Goal: Navigation & Orientation: Find specific page/section

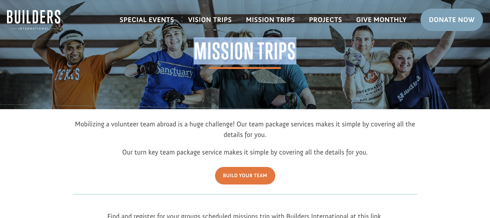
drag, startPoint x: 485, startPoint y: 34, endPoint x: 487, endPoint y: 65, distance: 31.0
drag, startPoint x: 484, startPoint y: 66, endPoint x: 489, endPoint y: 131, distance: 65.3
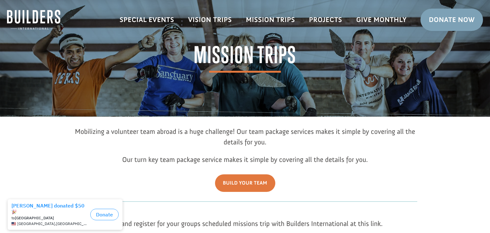
click at [352, 6] on ul "Special Events Vision Trips Mission Trips Projects Give Monthly Donate Now" at bounding box center [301, 19] width 377 height 39
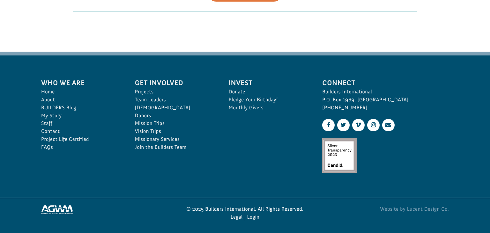
scroll to position [255, 0]
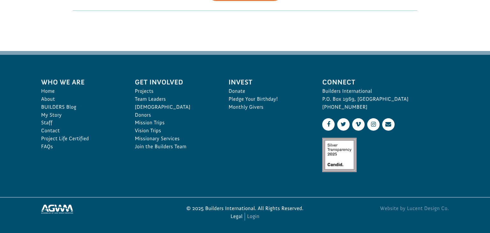
click at [255, 217] on link "Login" at bounding box center [253, 217] width 12 height 8
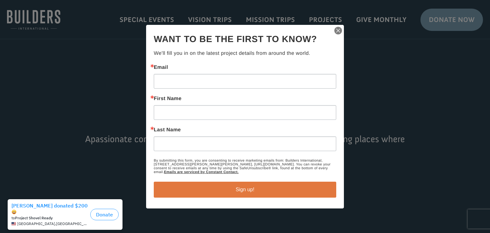
click at [338, 29] on img "button" at bounding box center [338, 30] width 9 height 9
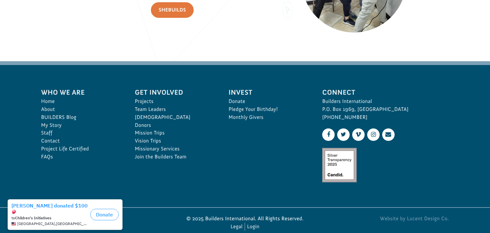
scroll to position [964, 0]
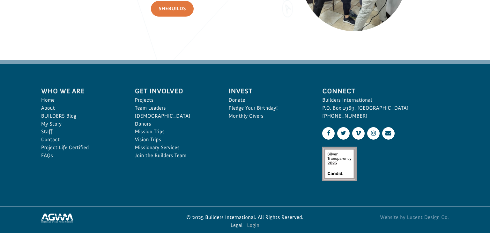
click at [255, 227] on link "Login" at bounding box center [253, 226] width 12 height 8
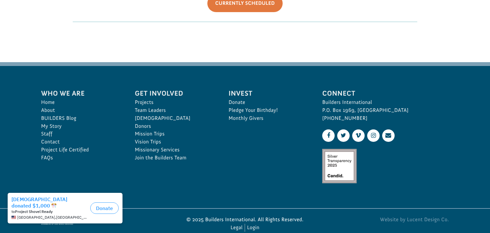
scroll to position [255, 0]
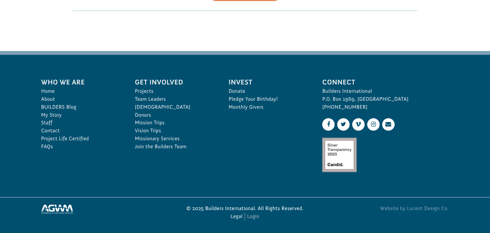
click at [253, 217] on link "Login" at bounding box center [253, 217] width 12 height 8
